Goal: Task Accomplishment & Management: Manage account settings

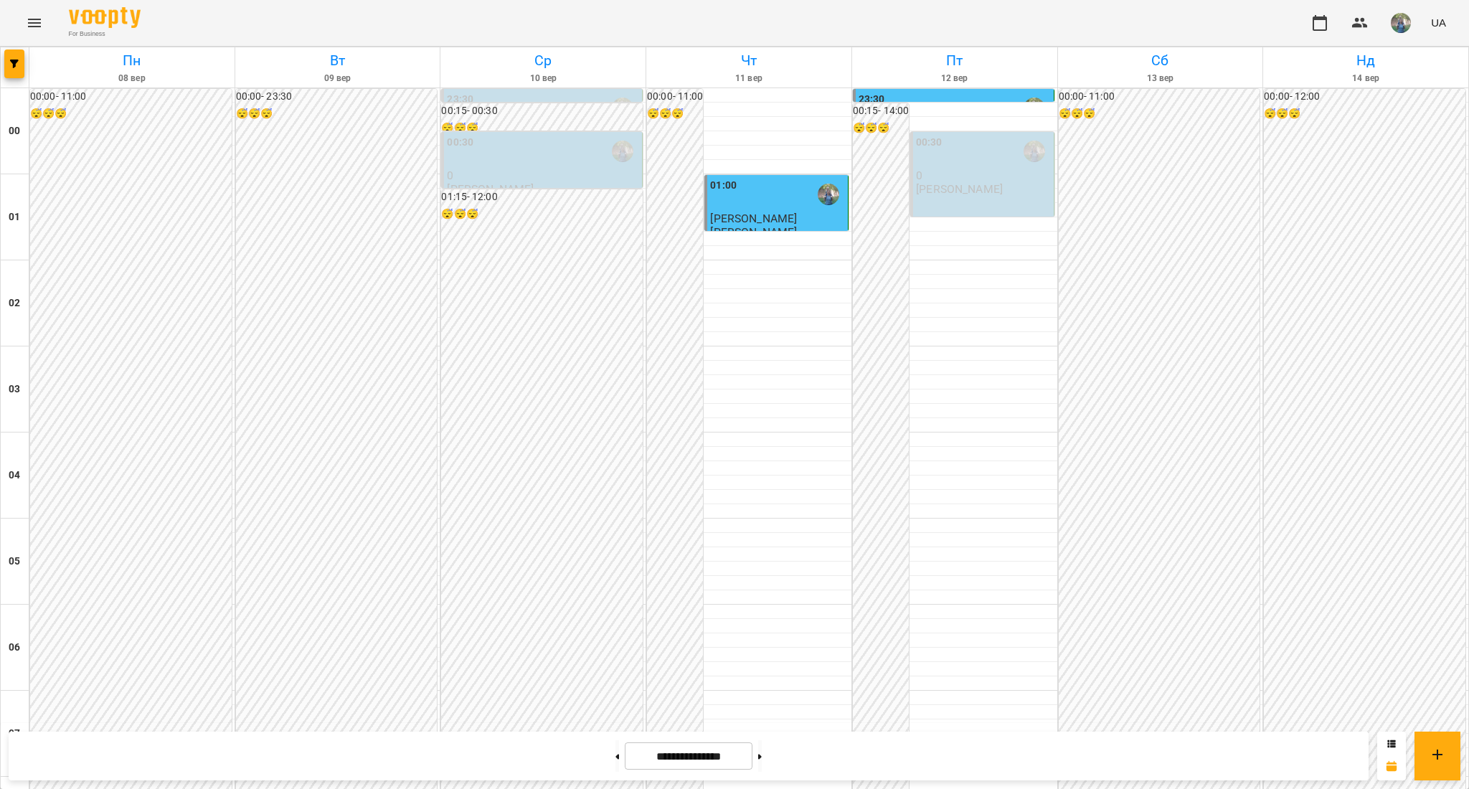
scroll to position [1428, 0]
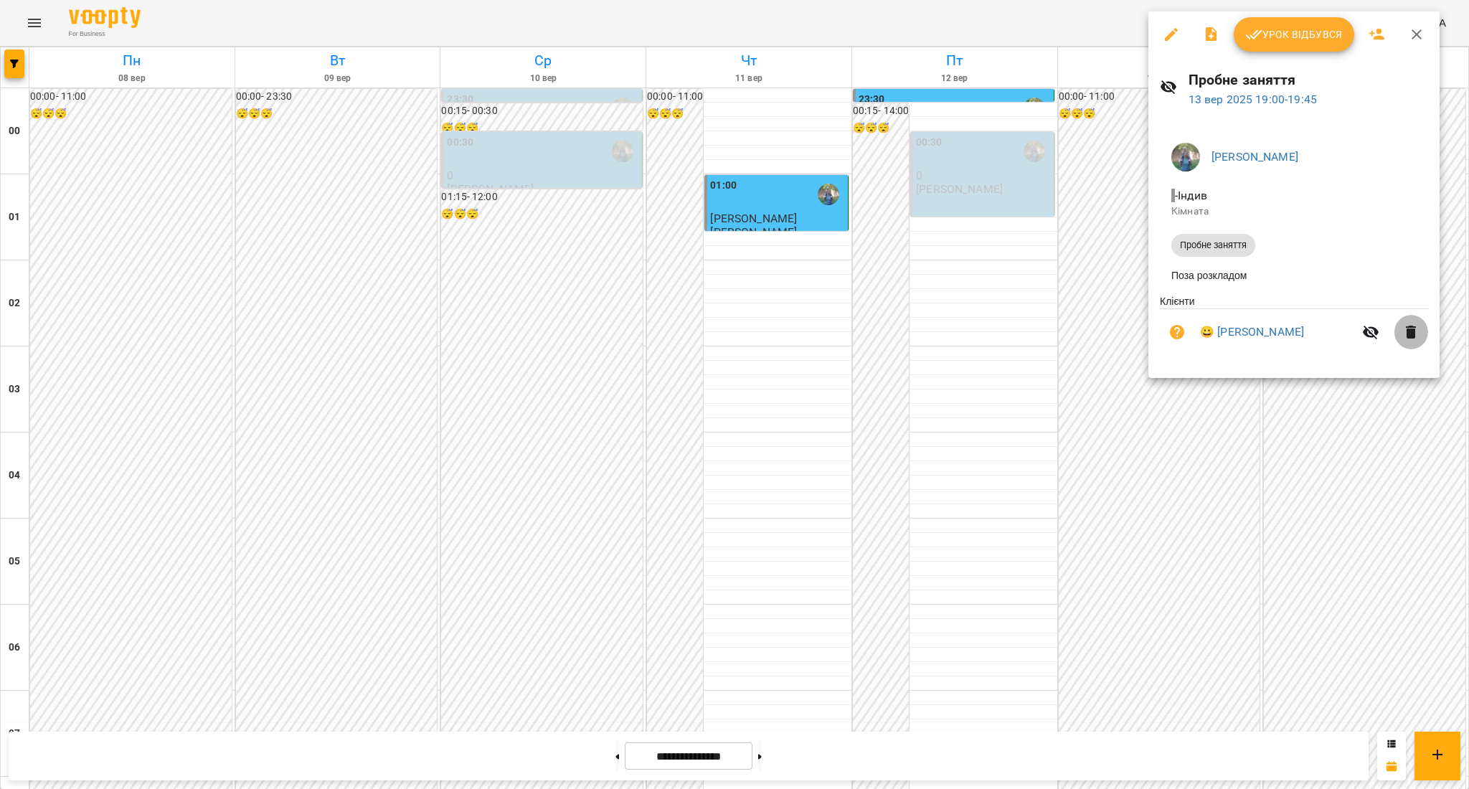
click at [1406, 338] on icon "button" at bounding box center [1410, 332] width 10 height 13
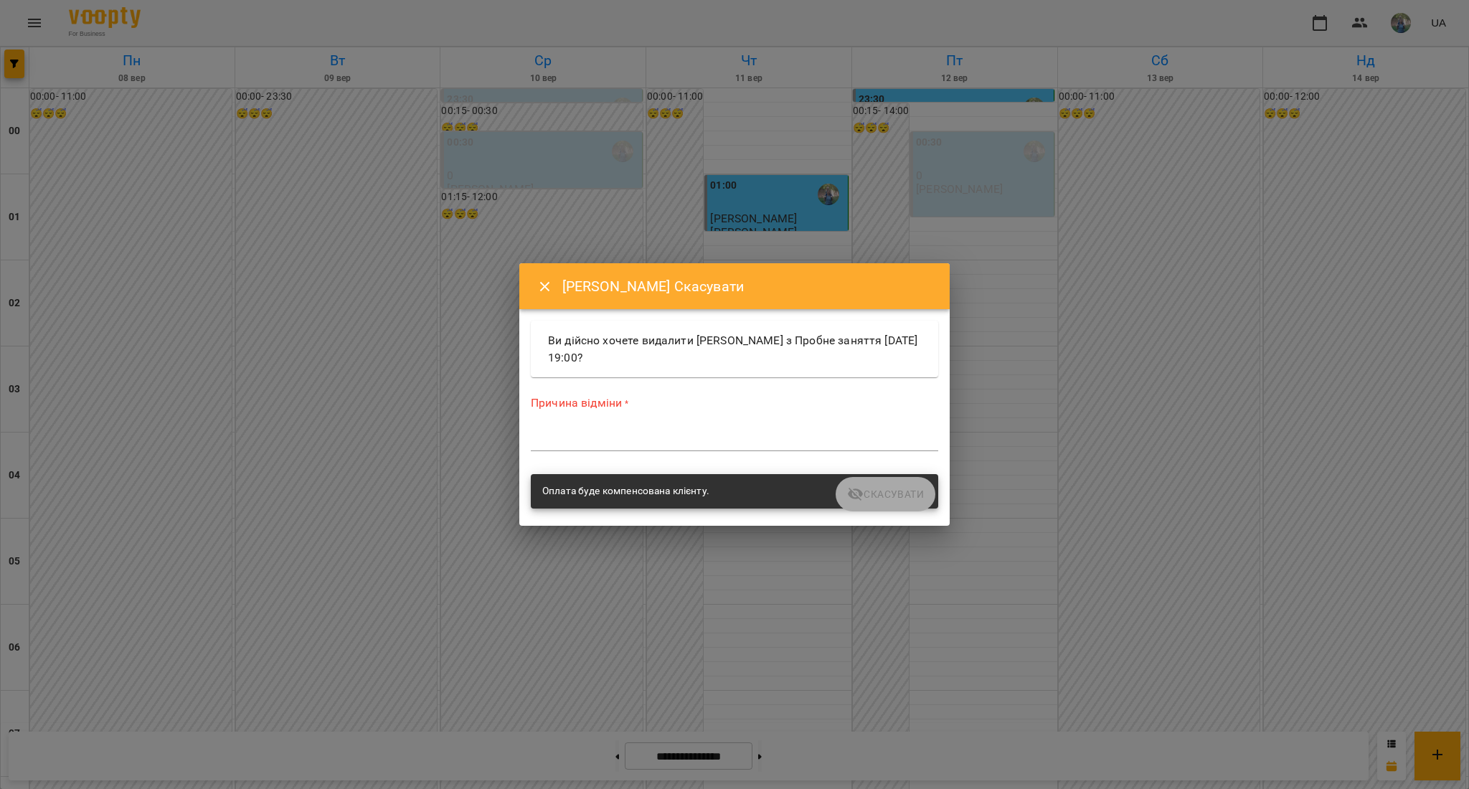
click at [548, 280] on icon "Close" at bounding box center [544, 286] width 17 height 17
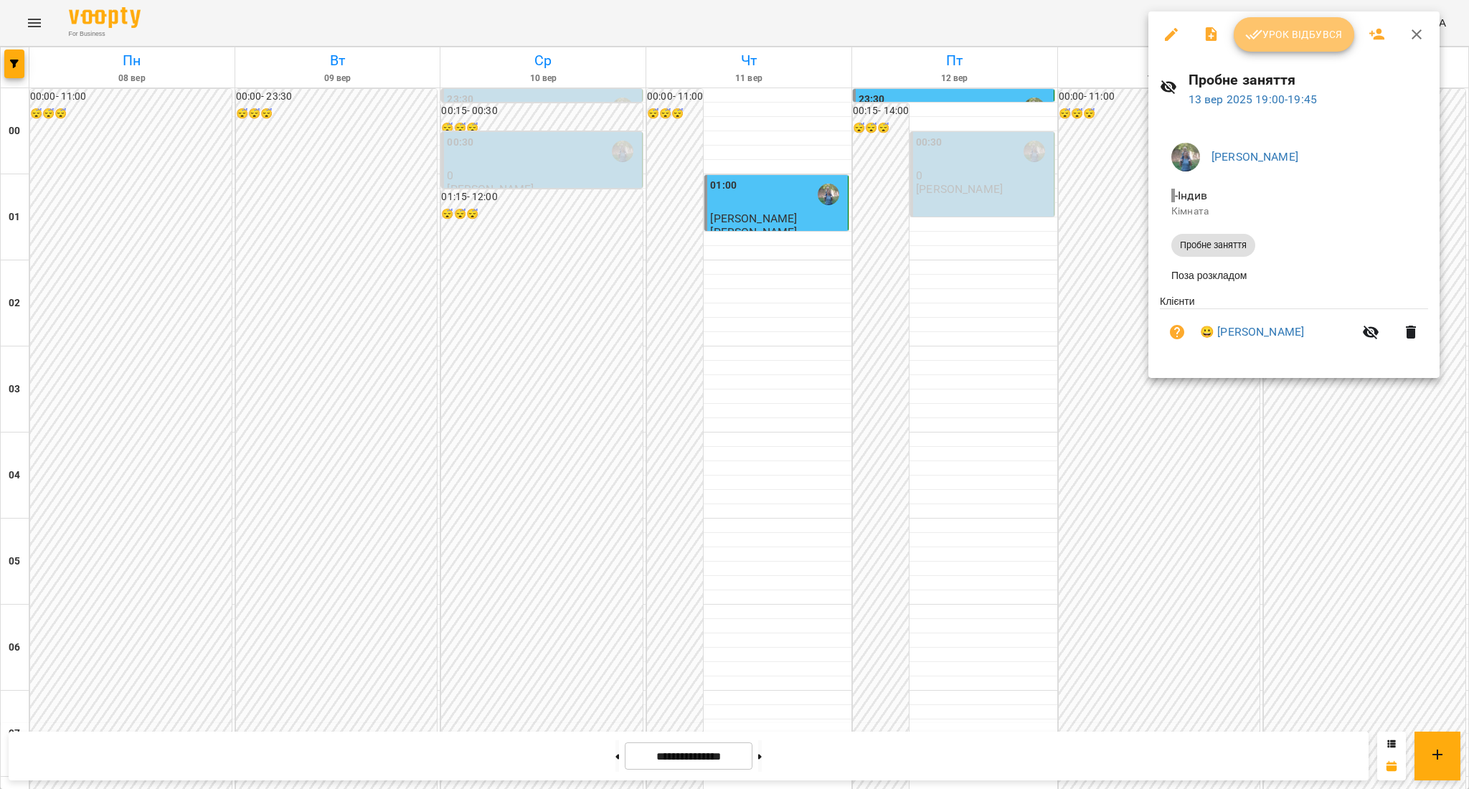
click at [1279, 29] on span "Урок відбувся" at bounding box center [1294, 34] width 98 height 17
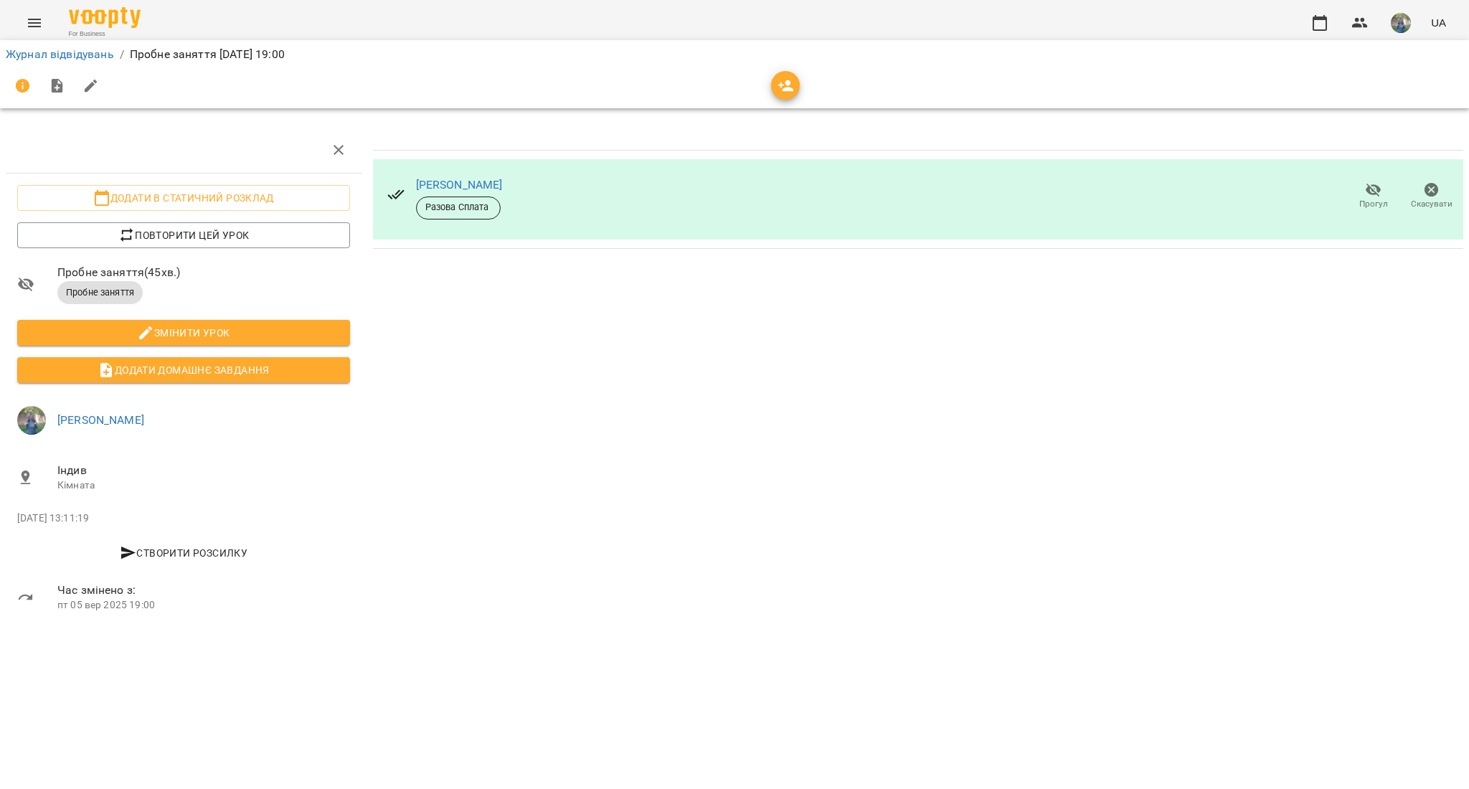
click at [1372, 190] on icon "button" at bounding box center [1373, 191] width 16 height 14
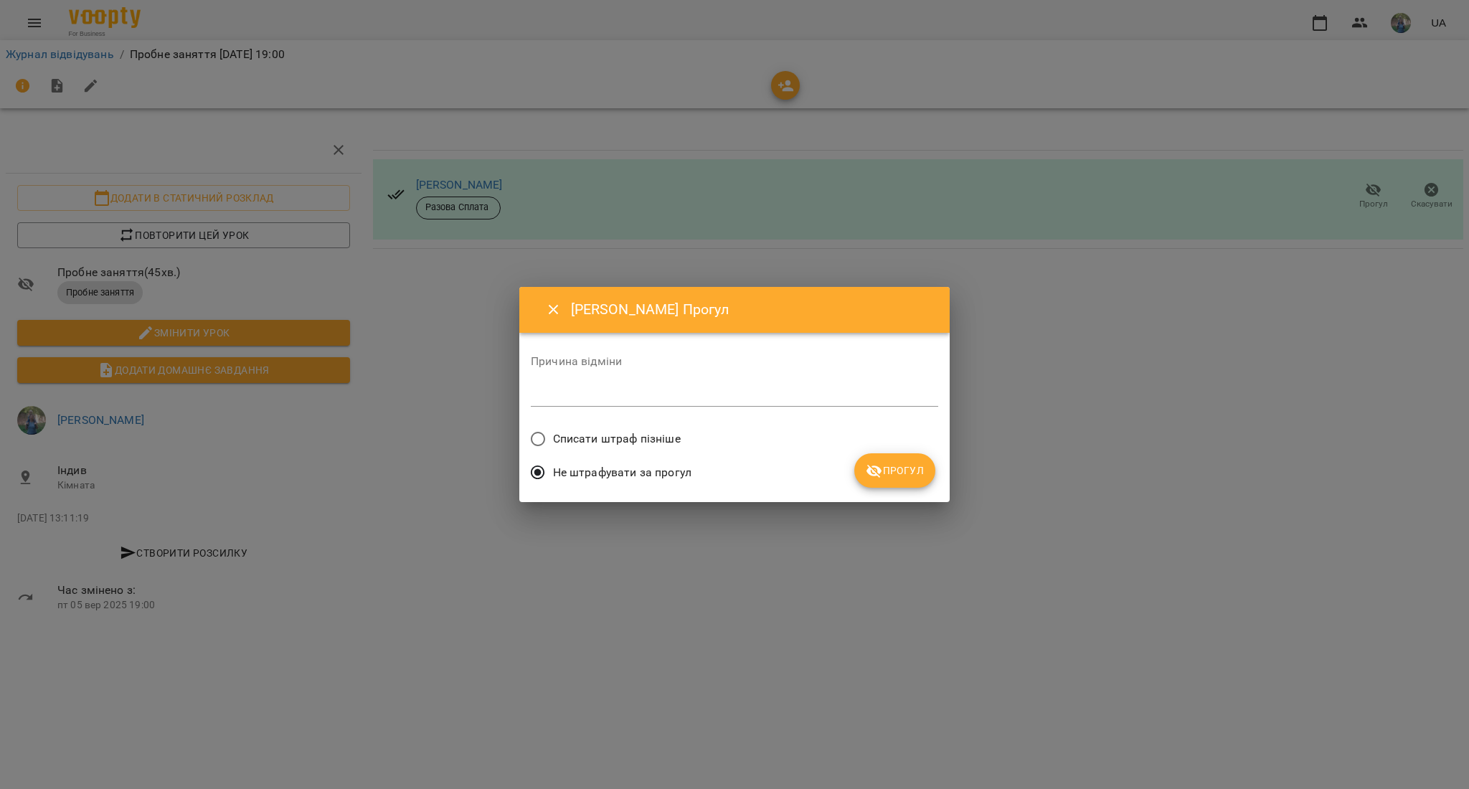
click at [640, 373] on div "Причина відміни *" at bounding box center [734, 384] width 407 height 57
click at [620, 387] on div "*" at bounding box center [734, 395] width 407 height 23
click at [621, 433] on span "Списати штраф пізніше" at bounding box center [617, 438] width 128 height 17
click at [620, 399] on textarea at bounding box center [734, 395] width 407 height 14
type textarea "******"
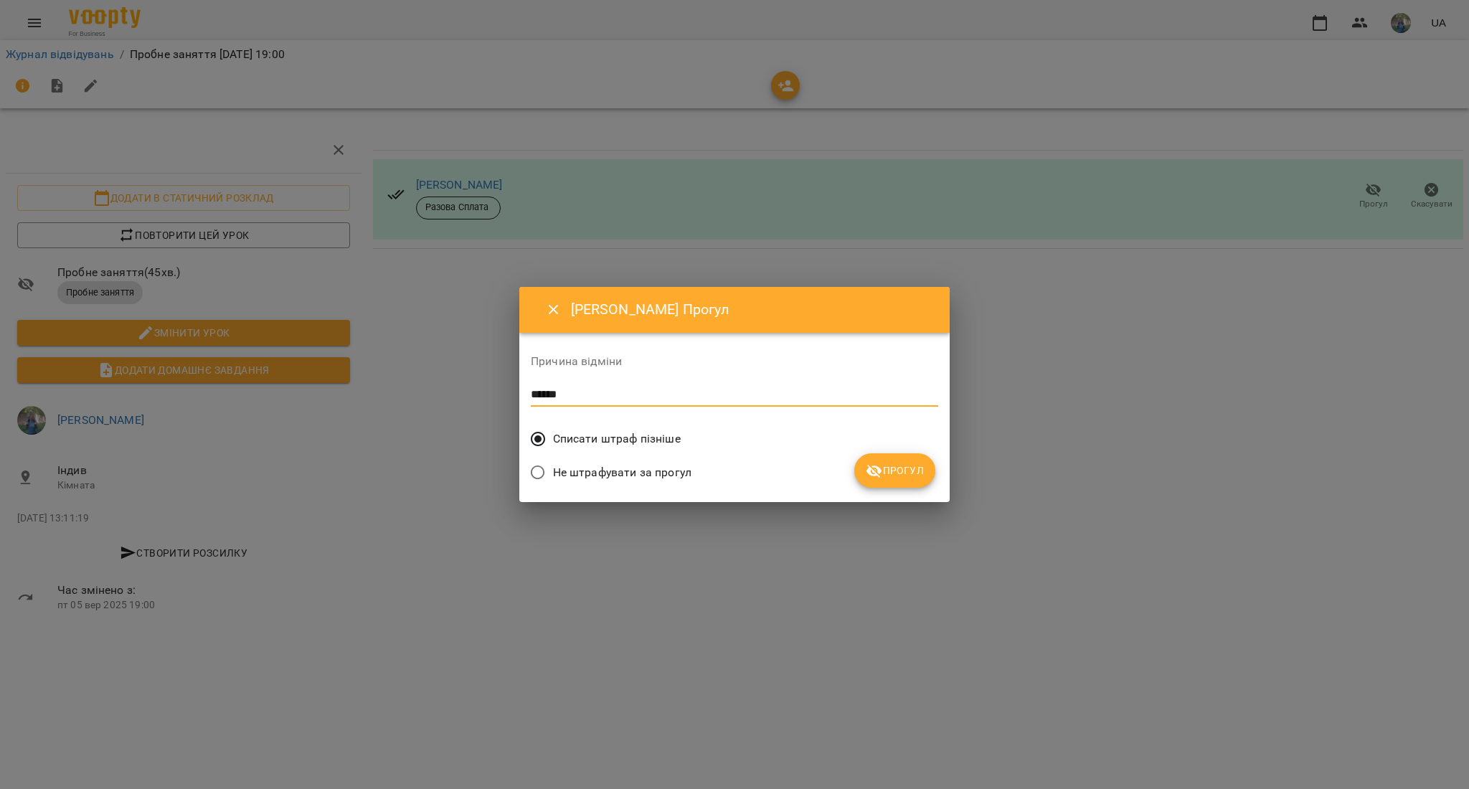
click at [904, 452] on div "Списати штраф пізніше" at bounding box center [734, 441] width 407 height 34
click at [898, 469] on span "Прогул" at bounding box center [894, 470] width 58 height 17
